Goal: Contribute content: Contribute content

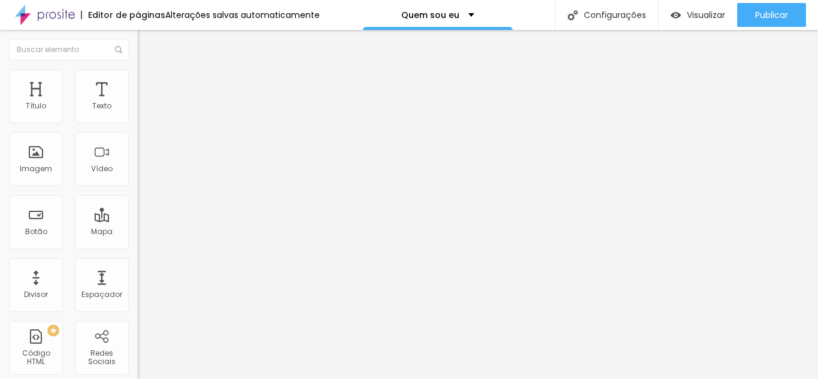
type input "1.2"
type input "1.1"
drag, startPoint x: 68, startPoint y: 299, endPoint x: 59, endPoint y: 298, distance: 8.6
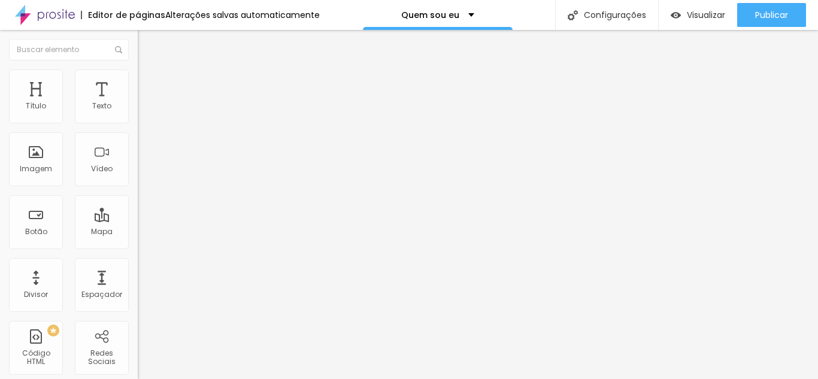
type input "1.1"
type input "3.8"
type input "3.6"
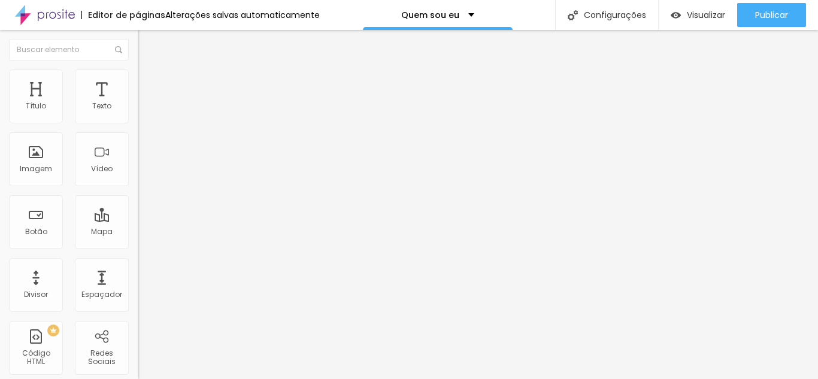
type input "3.6"
type input "3.3"
type input "2.6"
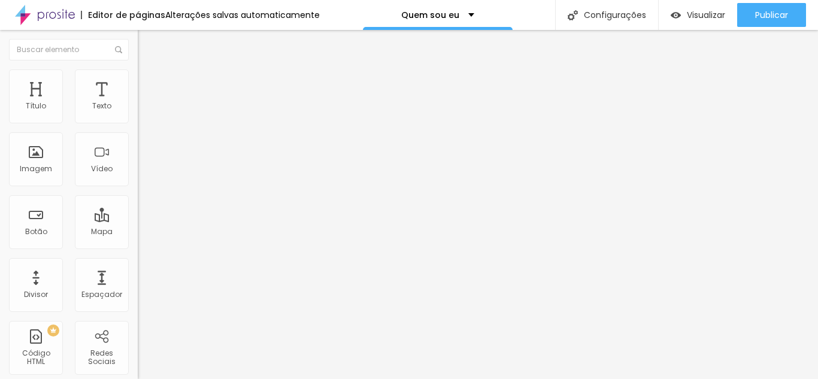
type input "2.5"
type input "2.3"
type input "2.1"
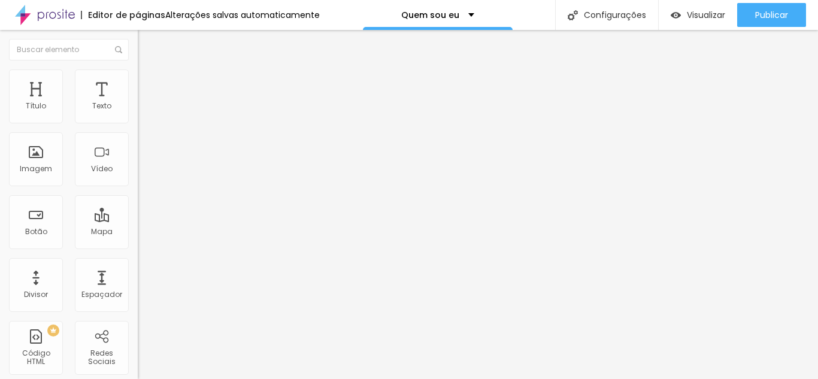
type input "2.1"
type input "2.5"
type input "3.1"
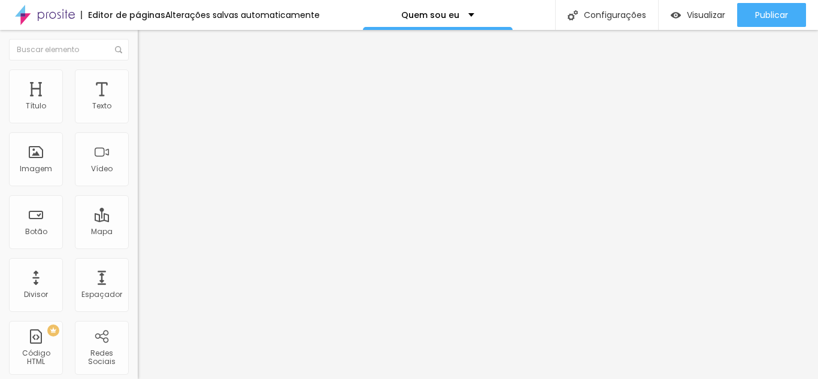
type input "3.8"
type input "4.3"
type input "4.4"
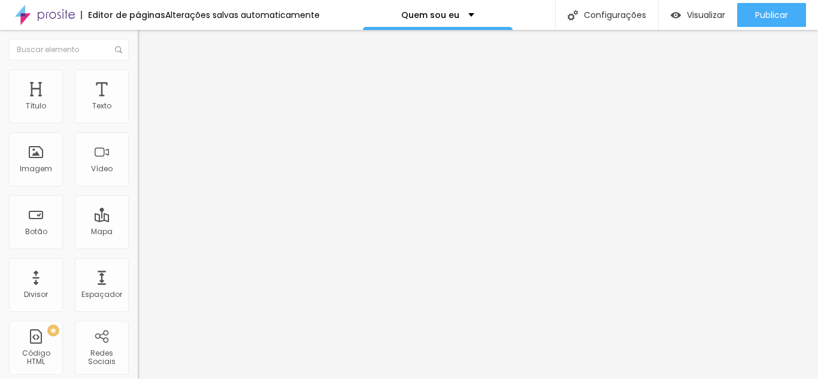
type input "4.4"
type input "4.8"
type input "4.9"
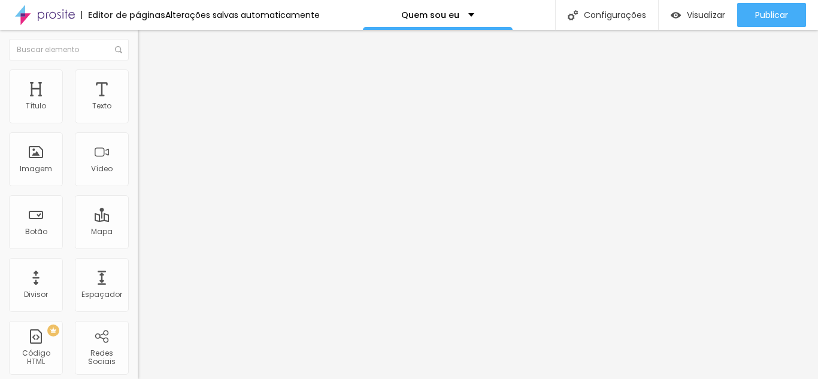
type input "5.1"
type input "5.8"
type input "6.1"
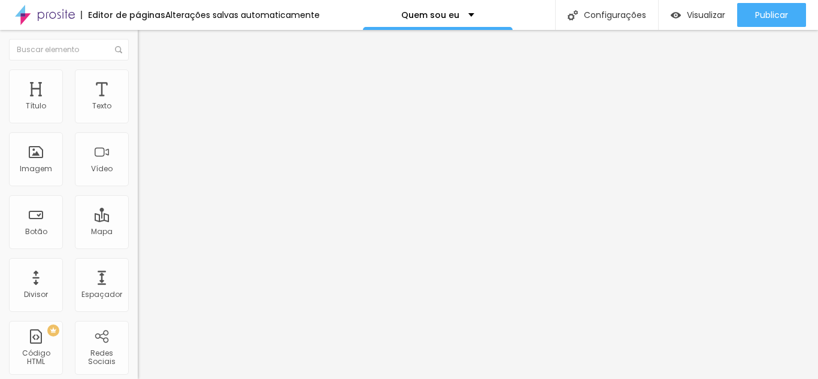
type input "6.1"
type input "6.4"
type input "7.1"
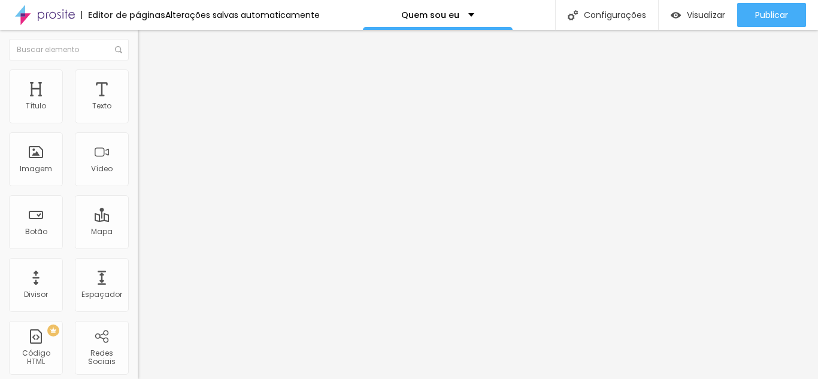
type input "7.4"
type input "7.6"
type input "7.7"
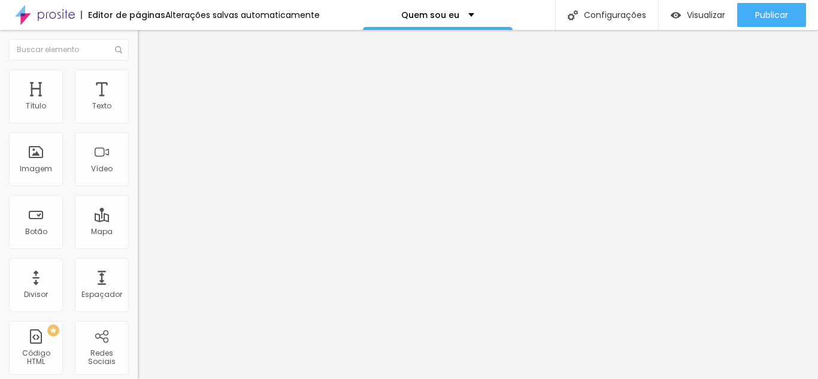
type input "7.7"
type input "7.9"
type input "8.1"
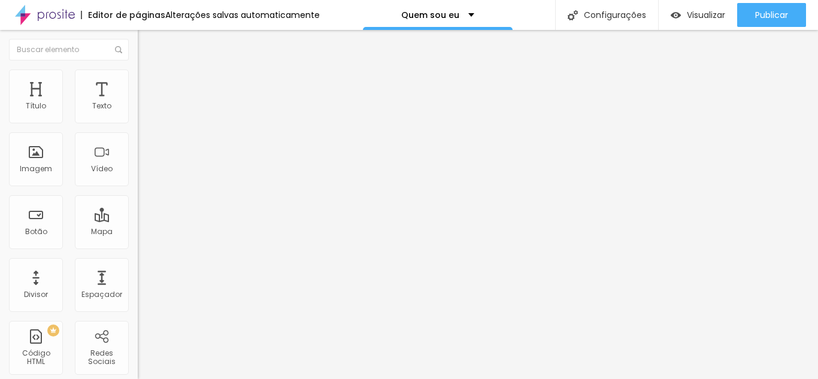
type input "7.9"
type input "7.7"
type input "7.4"
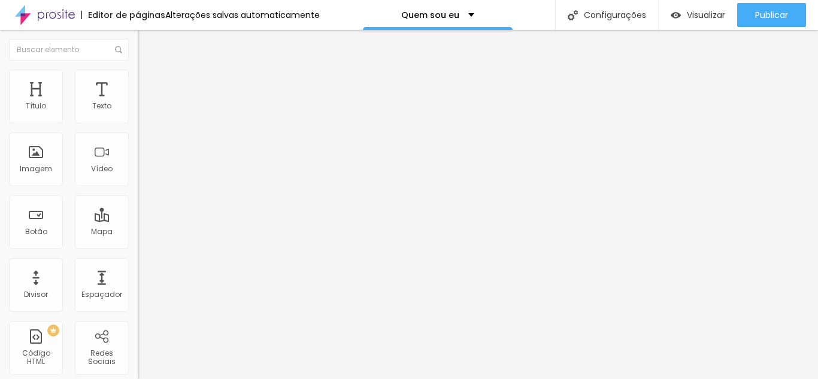
type input "7.4"
type input "6.3"
type input "5.4"
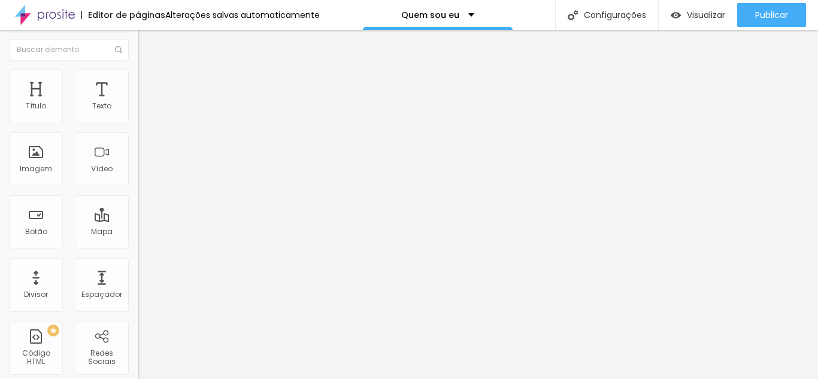
type input "4.9"
type input "4.4"
type input "4.3"
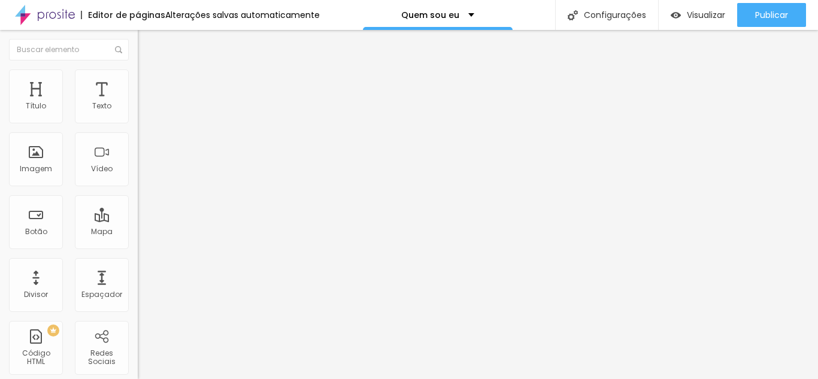
type input "4.3"
type input "4.1"
type input "3.9"
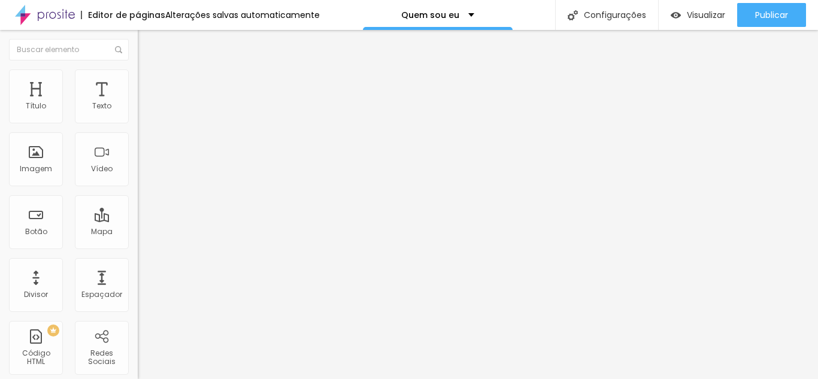
type input "3.9"
type input "27"
type input "25"
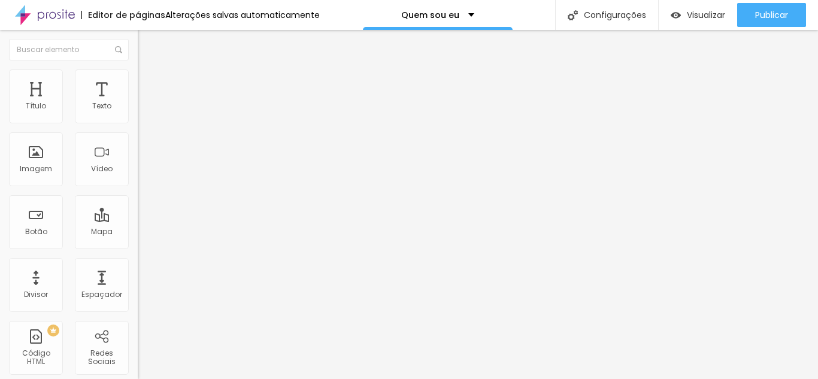
type input "25"
type input "23"
type input "22"
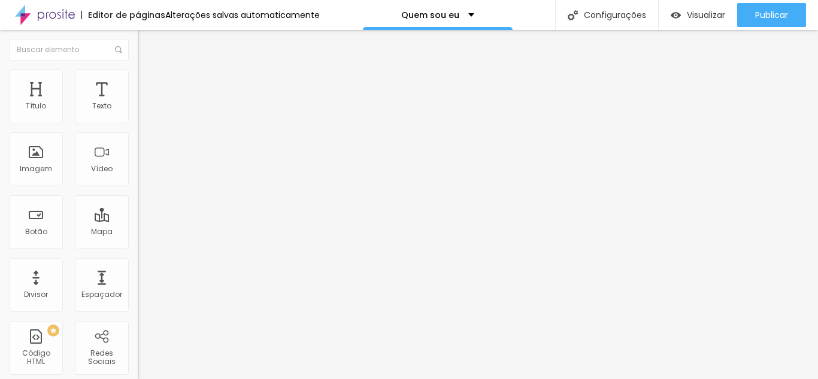
type input "21"
type input "22"
type input "23"
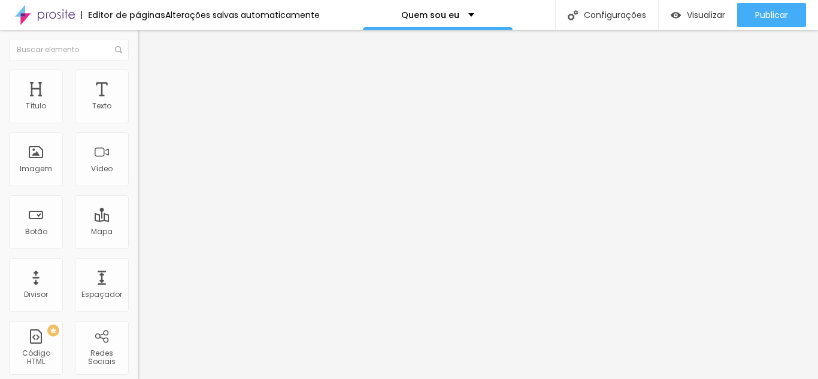
type input "23"
type input "24"
type input "25"
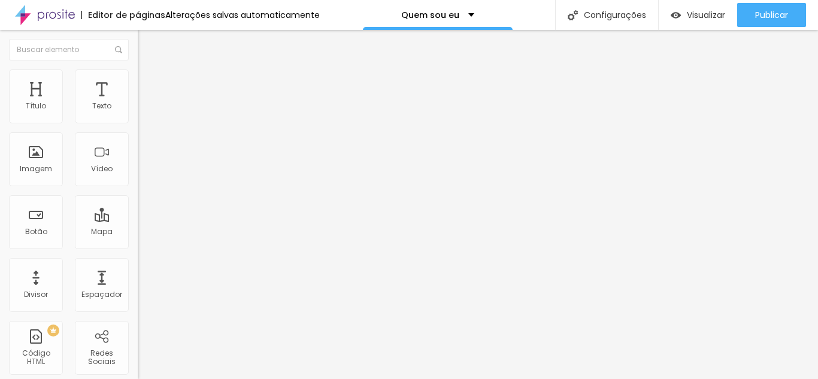
type input "27"
type input "28"
type input "29"
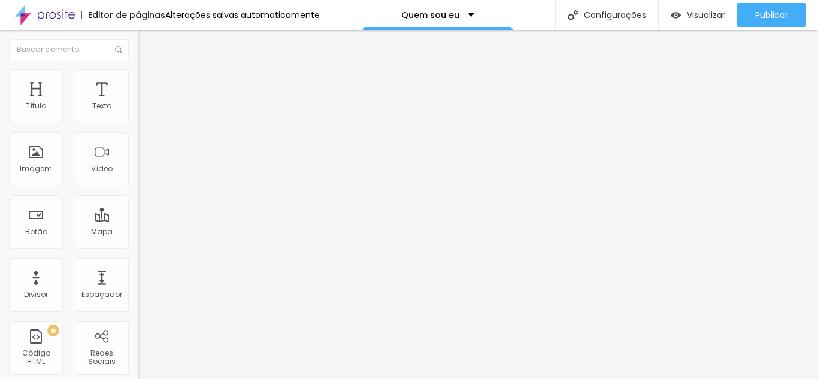
type input "29"
type input "30"
type input "35"
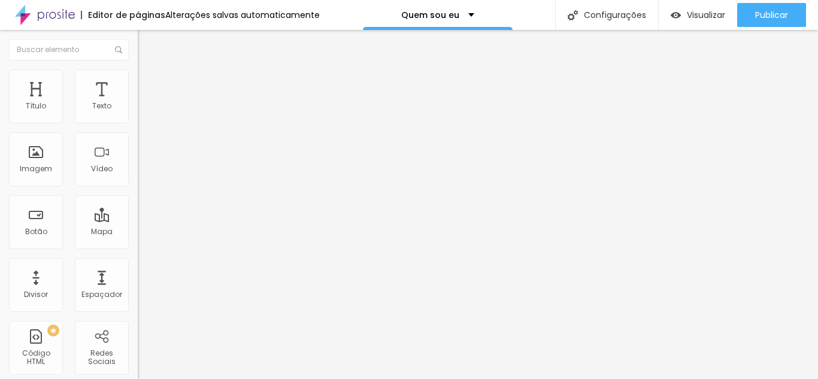
type input "36"
type input "38"
type input "39"
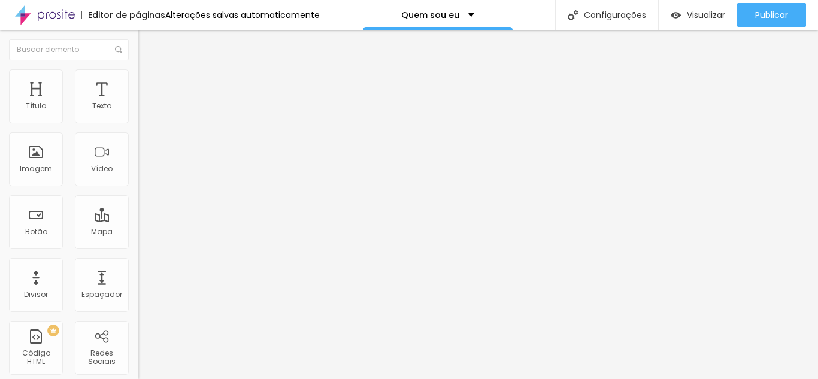
type input "39"
type input "41"
type input "42"
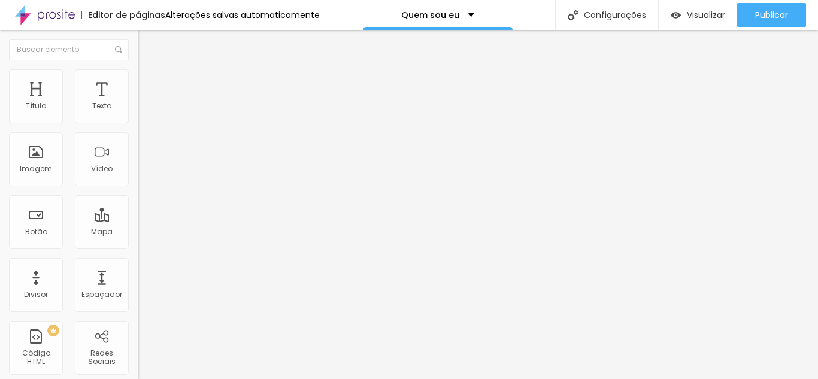
type input "43"
type input "44"
type input "45"
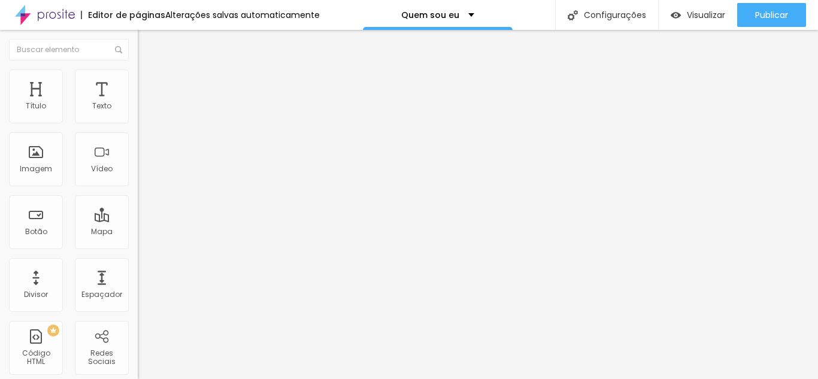
type input "45"
type input "44"
type input "43"
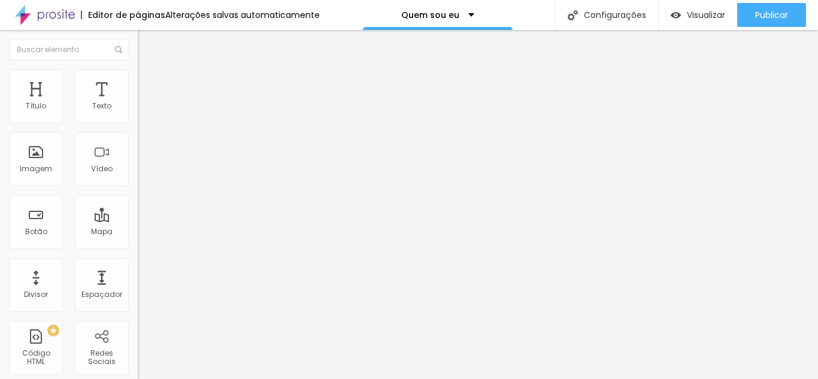
type input "42"
type input "40"
type input "39"
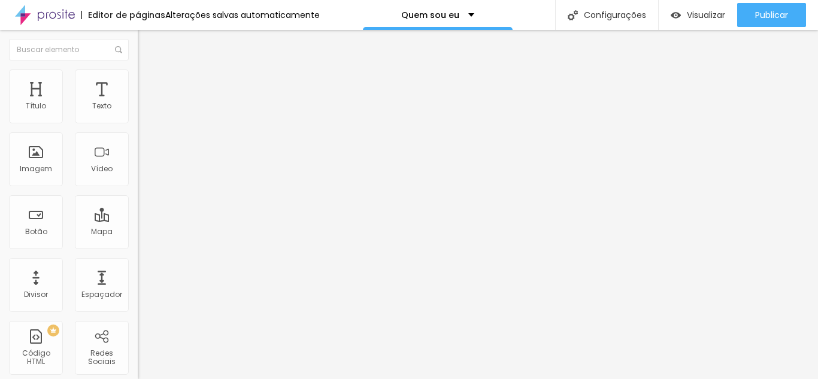
type input "39"
type input "38"
type input "37"
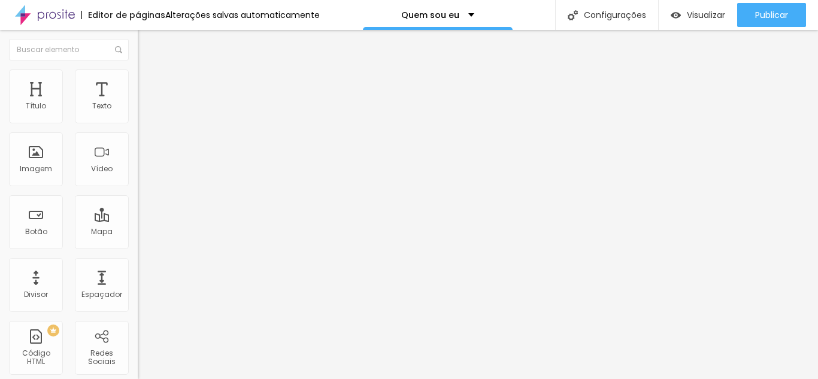
type input "36"
type input "35"
type input "34"
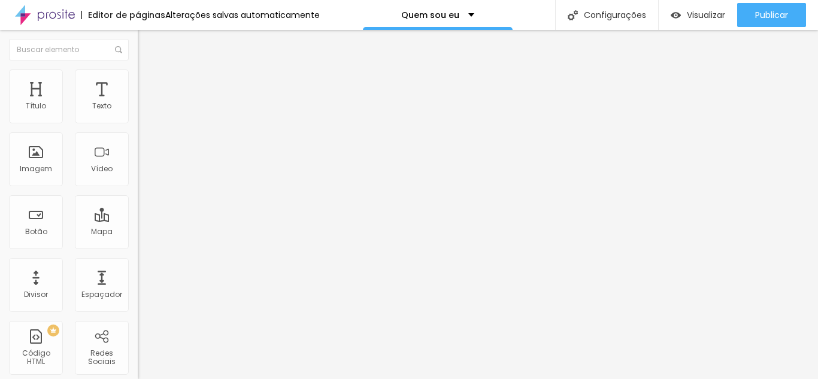
type input "34"
type input "35"
drag, startPoint x: 38, startPoint y: 251, endPoint x: 46, endPoint y: 252, distance: 7.9
type input "35"
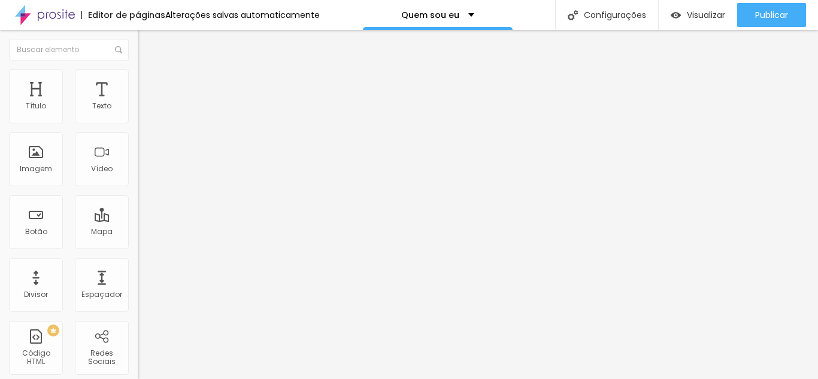
click at [138, 283] on input "range" at bounding box center [176, 288] width 77 height 10
click at [138, 113] on font "Título 2" at bounding box center [158, 105] width 40 height 15
click at [148, 114] on font "Título 2" at bounding box center [168, 106] width 40 height 15
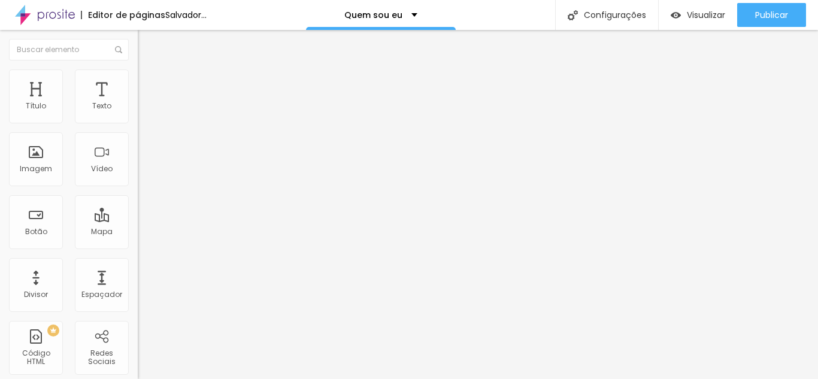
click at [138, 123] on span "Título 3" at bounding box center [155, 118] width 35 height 10
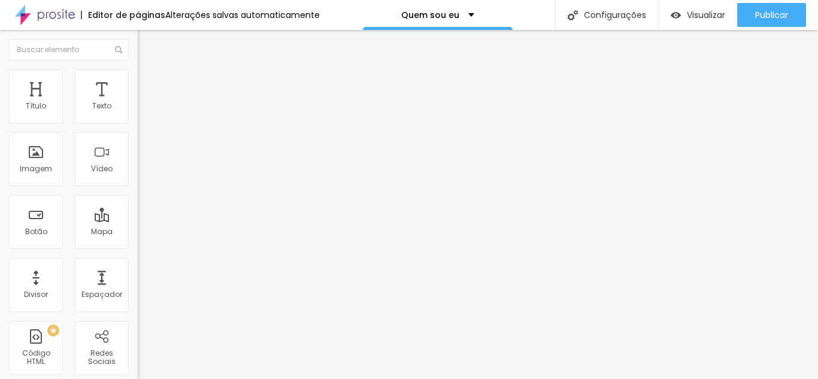
click at [138, 101] on span "Título 1" at bounding box center [158, 96] width 40 height 10
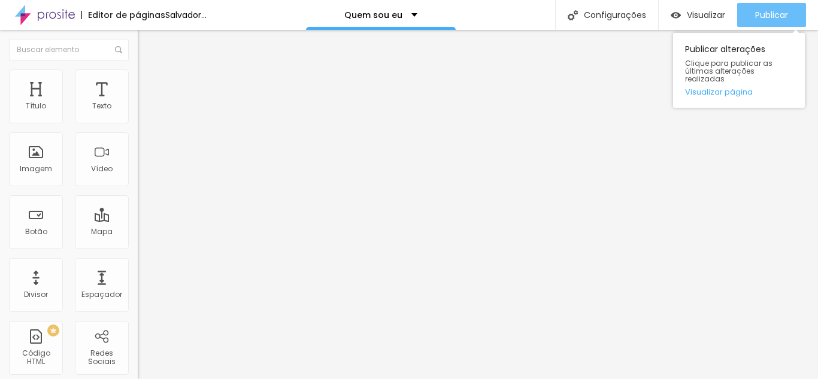
click at [785, 17] on font "Publicar" at bounding box center [771, 15] width 33 height 12
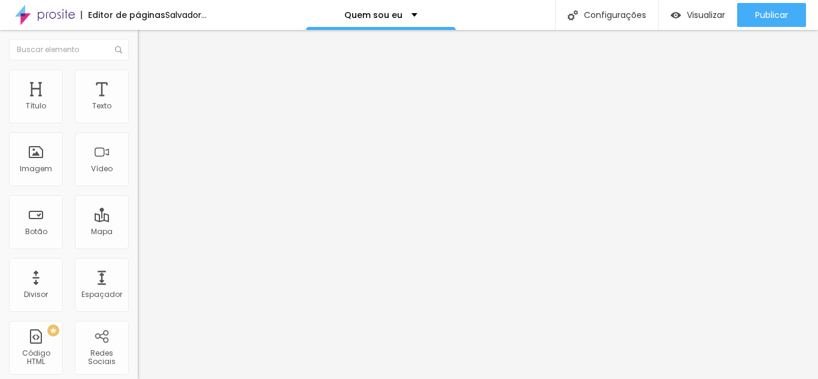
click at [147, 41] on img "button" at bounding box center [152, 44] width 10 height 10
click at [38, 170] on font "Imagem" at bounding box center [36, 169] width 32 height 10
click at [40, 170] on font "Imagem" at bounding box center [36, 169] width 32 height 10
click at [50, 161] on div "Imagem" at bounding box center [36, 159] width 54 height 54
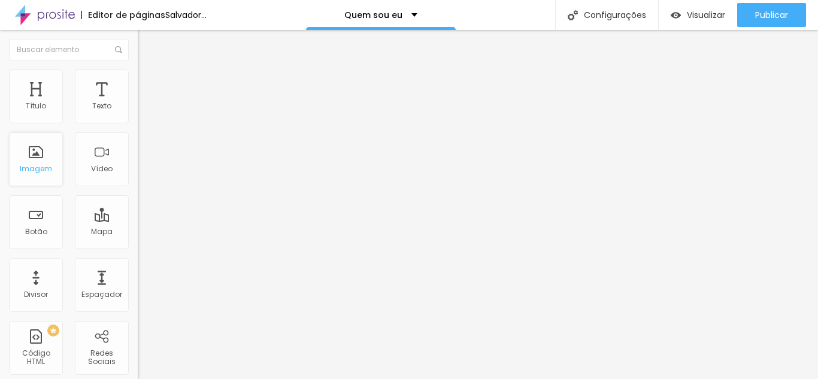
click at [49, 161] on div "Imagem" at bounding box center [36, 159] width 54 height 54
click at [149, 83] on font "Estilo" at bounding box center [158, 77] width 19 height 10
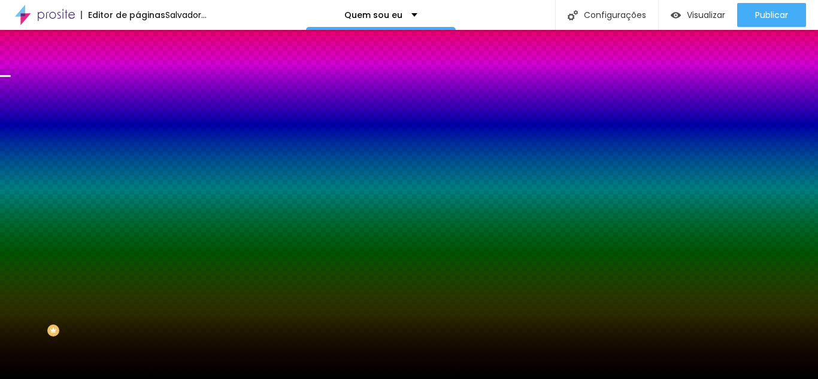
click at [138, 81] on li "Avançado" at bounding box center [207, 87] width 138 height 12
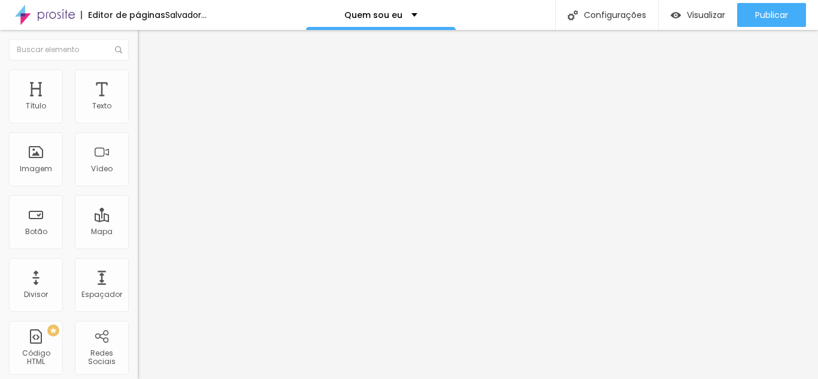
click at [138, 82] on ul "Conteúdo Estilo Avançado" at bounding box center [207, 76] width 138 height 36
click at [149, 83] on font "Estilo" at bounding box center [158, 77] width 19 height 10
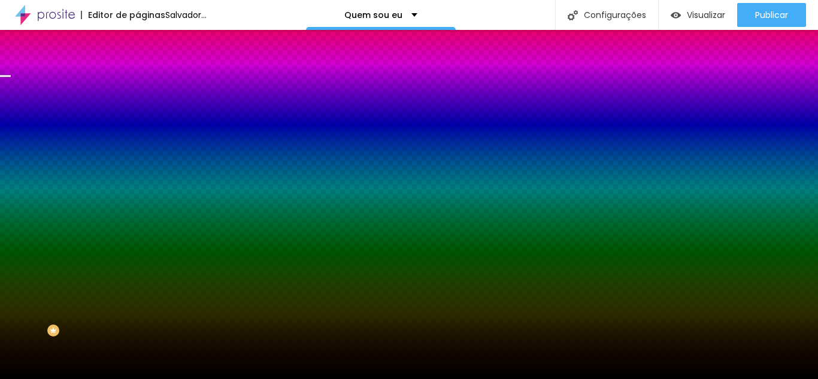
click at [145, 110] on font "Trocar imagem" at bounding box center [174, 105] width 58 height 10
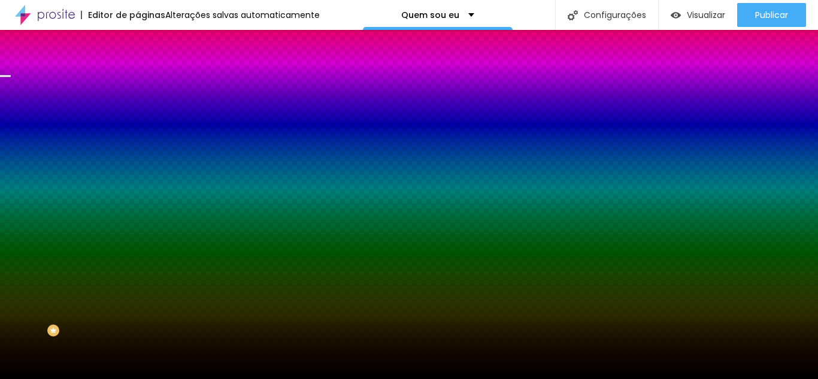
click at [145, 110] on font "Trocar imagem" at bounding box center [174, 105] width 58 height 10
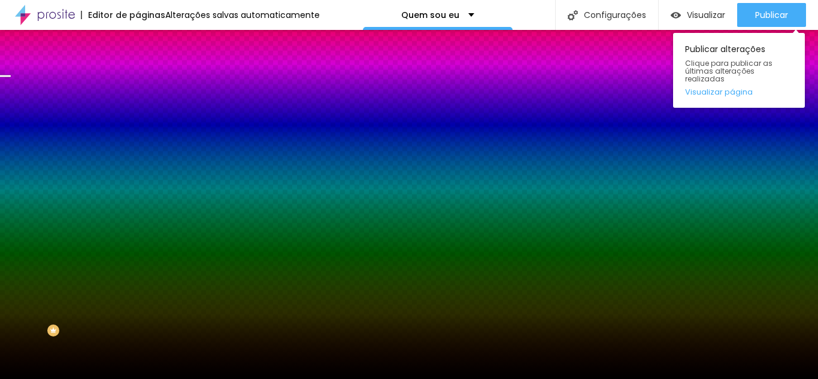
click at [780, 27] on div "Publicar alterações Clique para publicar as últimas alterações realizadas Visua…" at bounding box center [739, 67] width 132 height 81
click at [773, 20] on font "Publicar" at bounding box center [771, 15] width 33 height 12
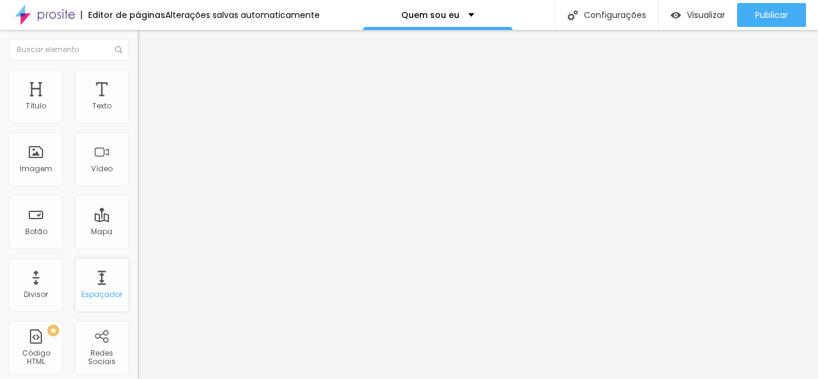
click at [102, 286] on div "Espaçador" at bounding box center [102, 285] width 54 height 54
click at [99, 286] on div "Espaçador" at bounding box center [102, 285] width 54 height 54
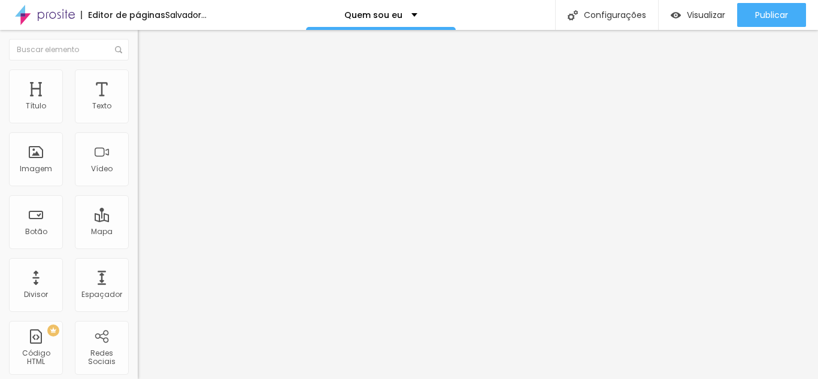
type input "21"
type input "20"
type input "19"
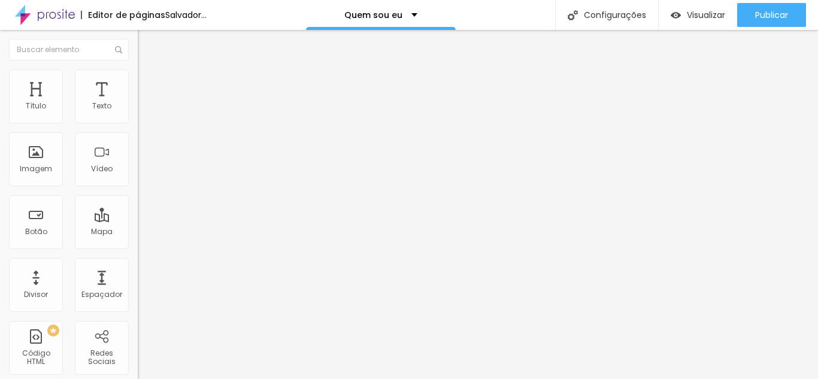
type input "19"
type input "18"
type input "19"
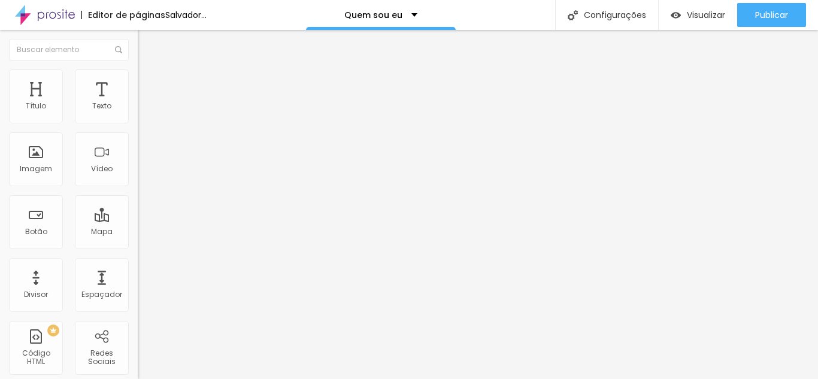
type input "20"
type input "21"
type input "22"
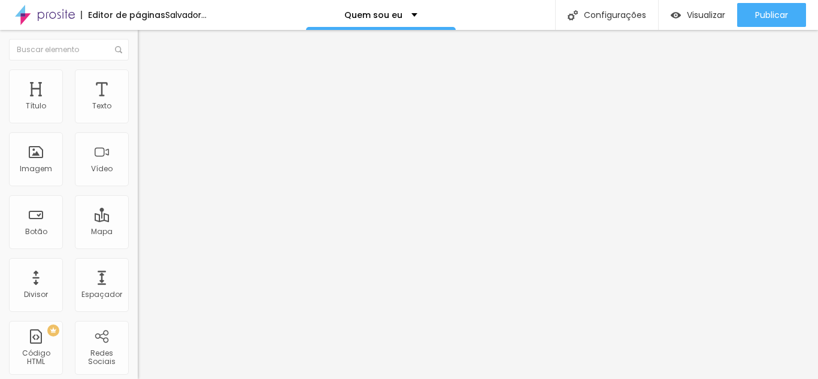
type input "22"
type input "23"
type input "24"
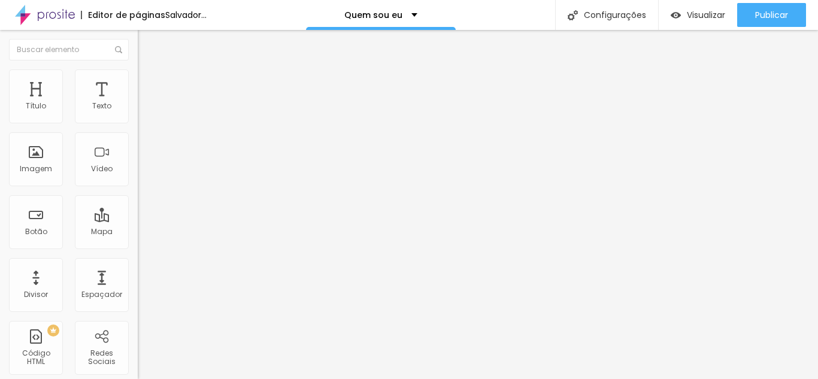
type input "25"
type input "26"
type input "27"
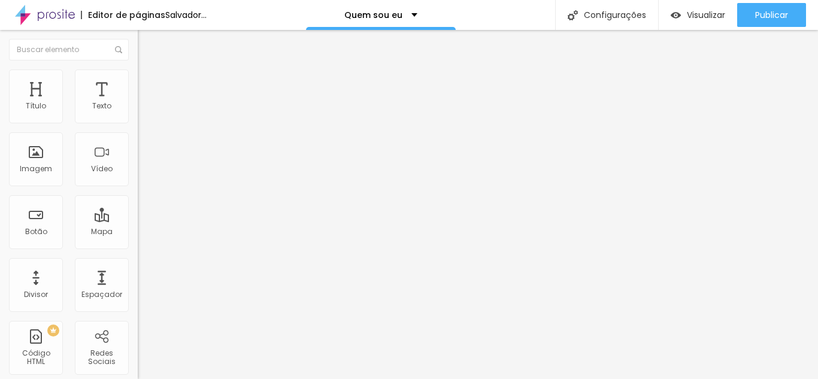
type input "27"
type input "26"
type input "25"
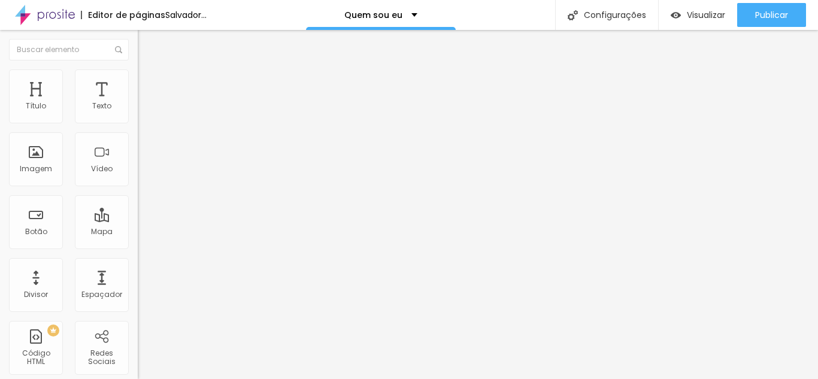
type input "24"
drag, startPoint x: 69, startPoint y: 117, endPoint x: 77, endPoint y: 117, distance: 8.4
type input "24"
click at [138, 220] on input "range" at bounding box center [176, 225] width 77 height 10
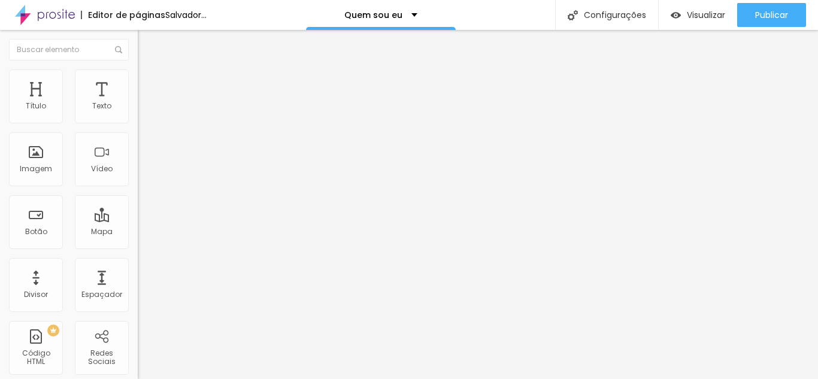
type input "1"
type input "0.8"
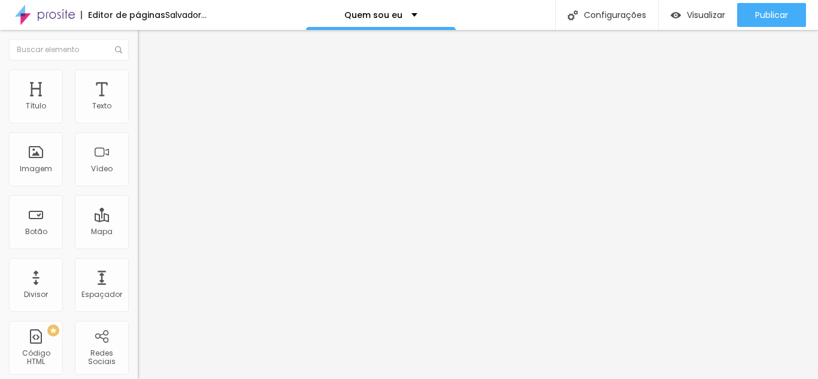
type input "0.7"
type input "0.6"
type input "0.7"
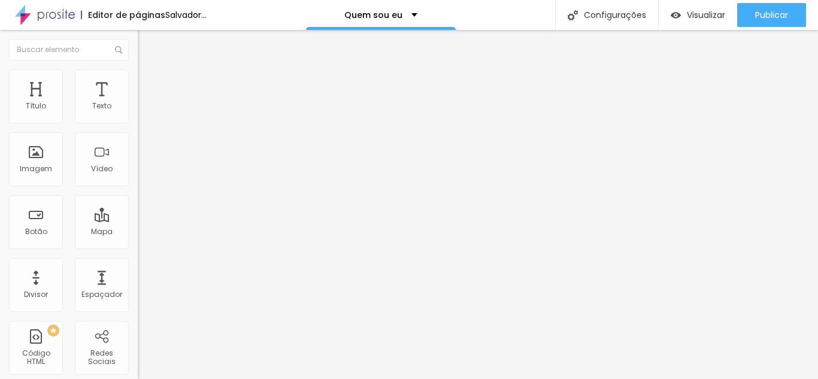
type input "0.7"
type input "0.9"
type input "1"
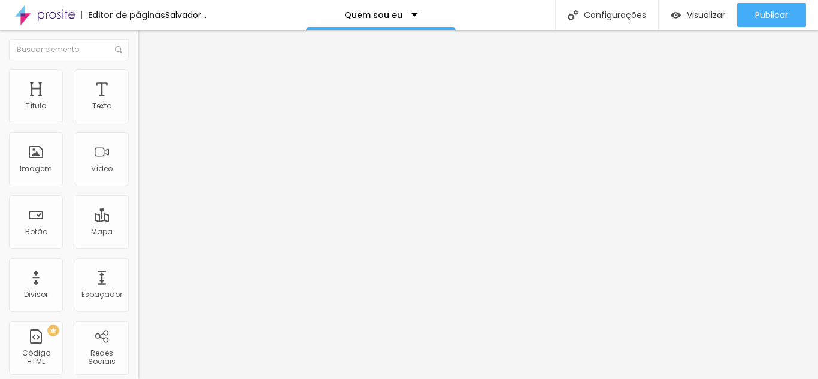
type input "1.1"
type input "1.2"
type input "1.3"
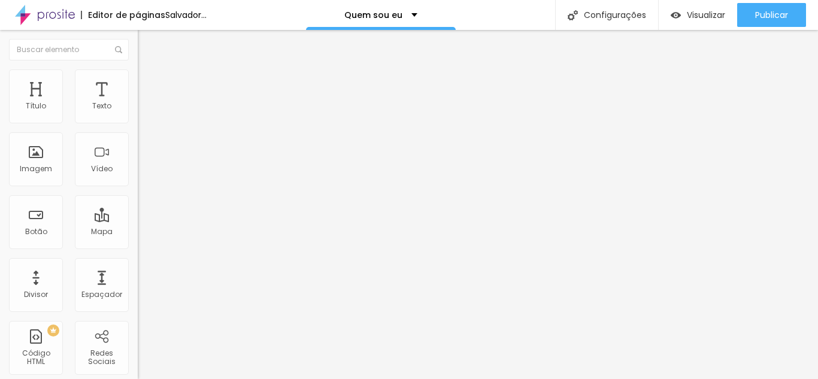
type input "1.3"
type input "1.4"
type input "1.3"
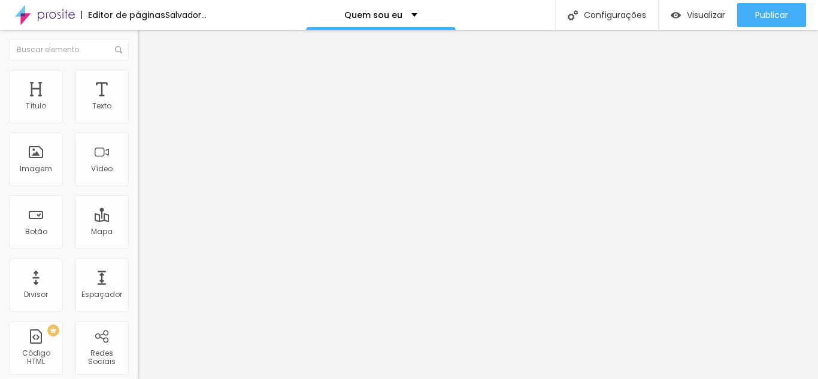
drag, startPoint x: 44, startPoint y: 163, endPoint x: 66, endPoint y: 163, distance: 21.6
type input "1.3"
type input "1"
drag, startPoint x: 27, startPoint y: 185, endPoint x: 59, endPoint y: 180, distance: 32.1
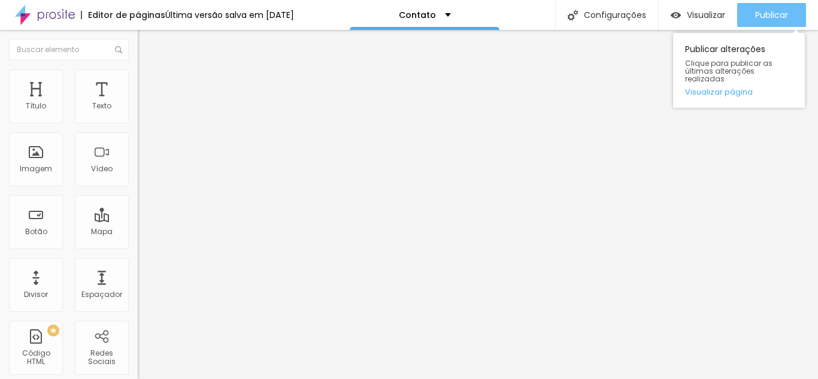
click at [760, 23] on div "Publicar" at bounding box center [771, 15] width 33 height 24
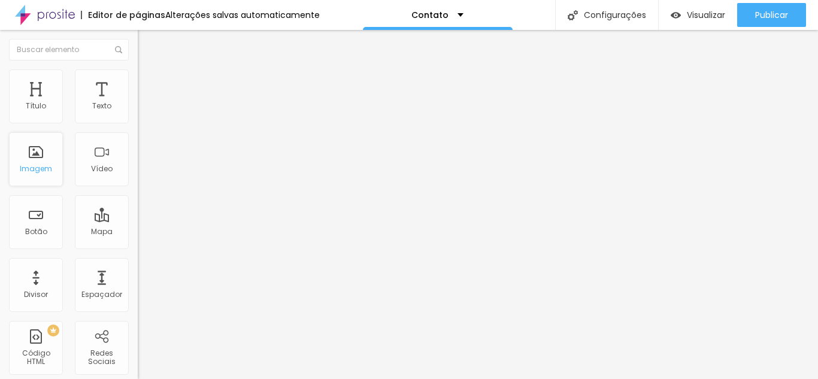
click at [49, 168] on font "Imagem" at bounding box center [36, 169] width 32 height 10
click at [27, 156] on div "Imagem" at bounding box center [36, 159] width 54 height 54
click at [138, 78] on li "Estilo" at bounding box center [207, 75] width 138 height 12
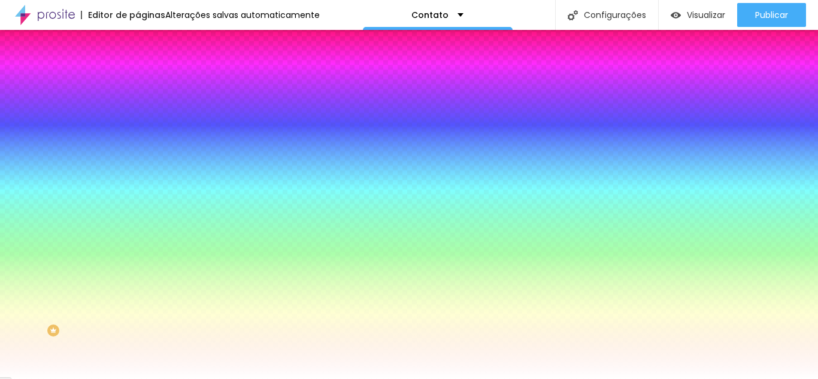
click at [145, 110] on font "Trocar imagem" at bounding box center [174, 105] width 58 height 10
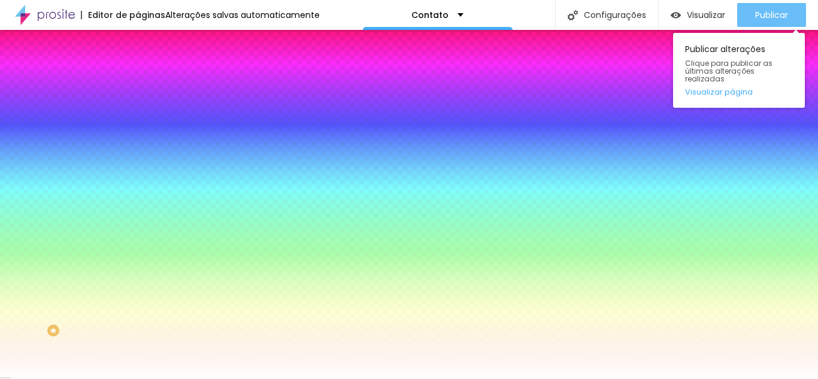
click at [760, 22] on div "Publicar" at bounding box center [771, 15] width 33 height 24
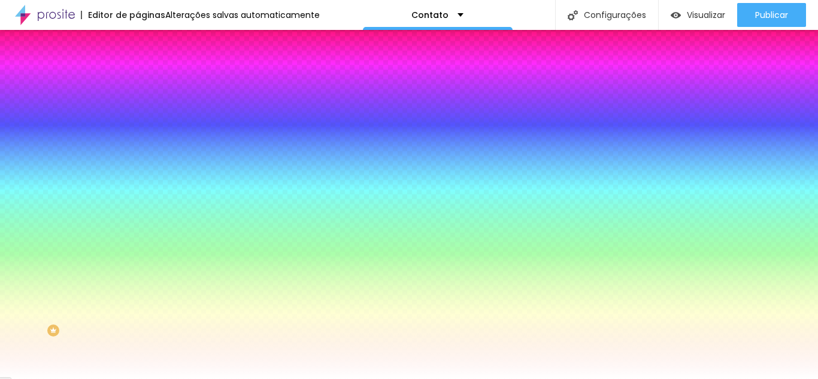
click at [138, 142] on div "Efeito da Imagem Nenhum Nenhum Paralaxe" at bounding box center [207, 125] width 138 height 33
click at [138, 125] on font "Nenhum" at bounding box center [153, 119] width 31 height 10
click at [138, 142] on div "Paralaxe" at bounding box center [207, 138] width 138 height 7
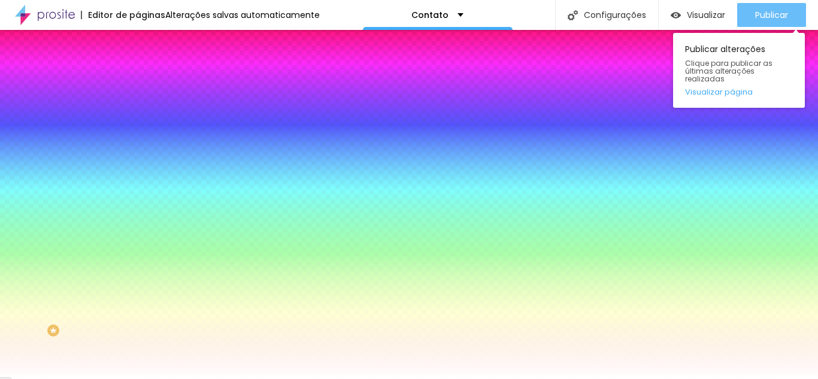
click at [762, 11] on font "Publicar" at bounding box center [771, 15] width 33 height 12
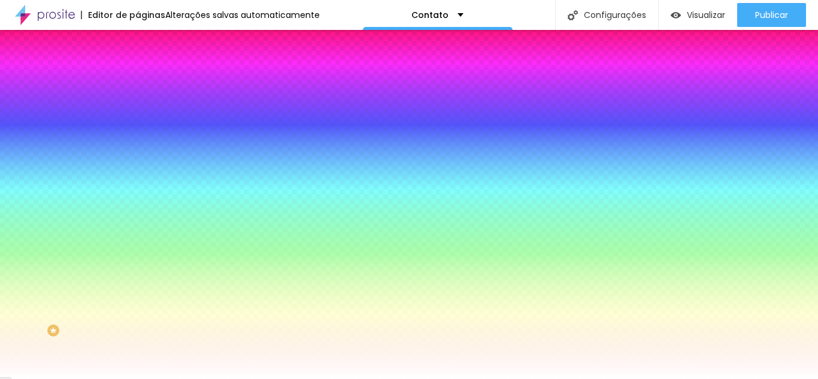
click at [138, 132] on span "Nenhum" at bounding box center [153, 127] width 31 height 10
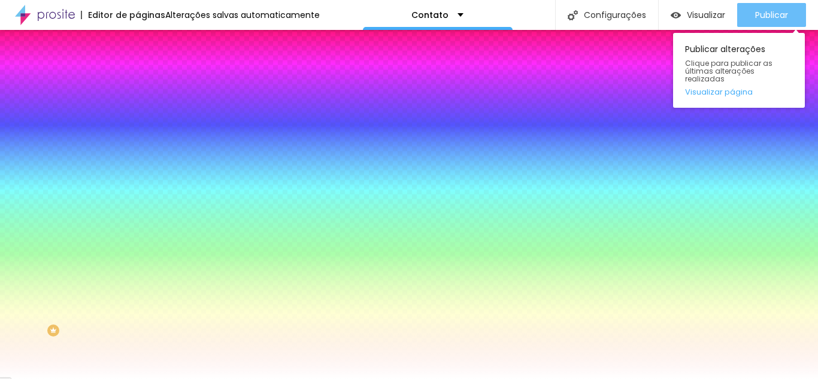
click at [758, 10] on font "Publicar" at bounding box center [771, 15] width 33 height 12
